Goal: Register for event/course

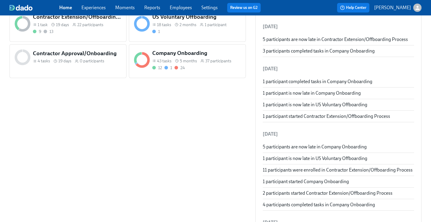
scroll to position [251, 0]
click at [195, 62] on span "5 months" at bounding box center [188, 61] width 17 height 6
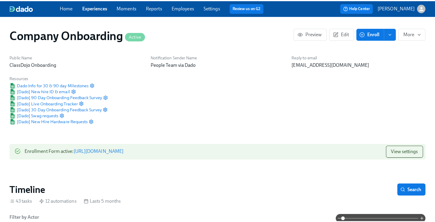
scroll to position [0, 11886]
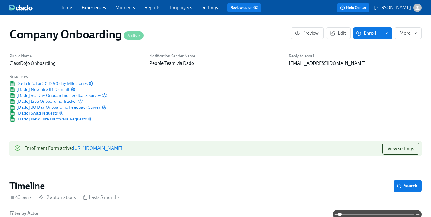
click at [363, 33] on span "Enroll" at bounding box center [366, 33] width 19 height 6
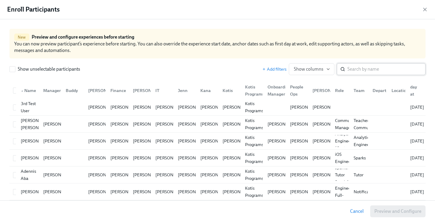
click at [348, 73] on input "search" at bounding box center [387, 69] width 78 height 12
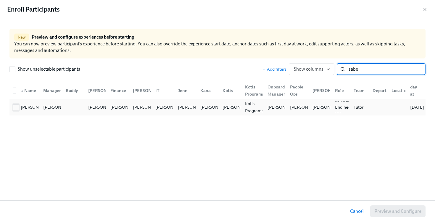
type input "isabe"
click at [15, 108] on input "checkbox" at bounding box center [15, 107] width 5 height 5
checkbox input "true"
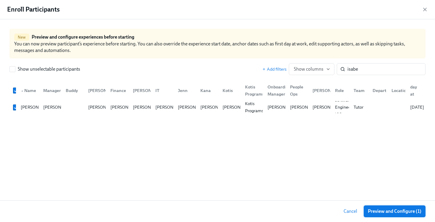
click at [388, 212] on span "Preview and Configure (1)" at bounding box center [395, 211] width 54 height 6
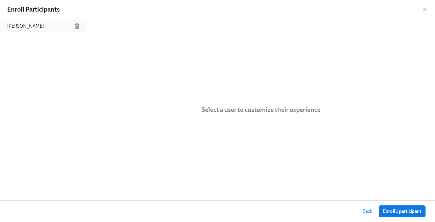
click at [17, 27] on p "[PERSON_NAME]" at bounding box center [25, 26] width 37 height 7
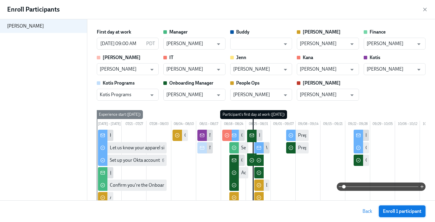
click at [390, 210] on span "Enroll 1 participant" at bounding box center [402, 211] width 39 height 6
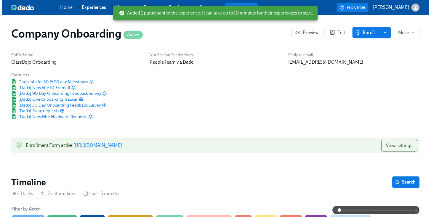
scroll to position [0, 16620]
